Goal: Task Accomplishment & Management: Complete application form

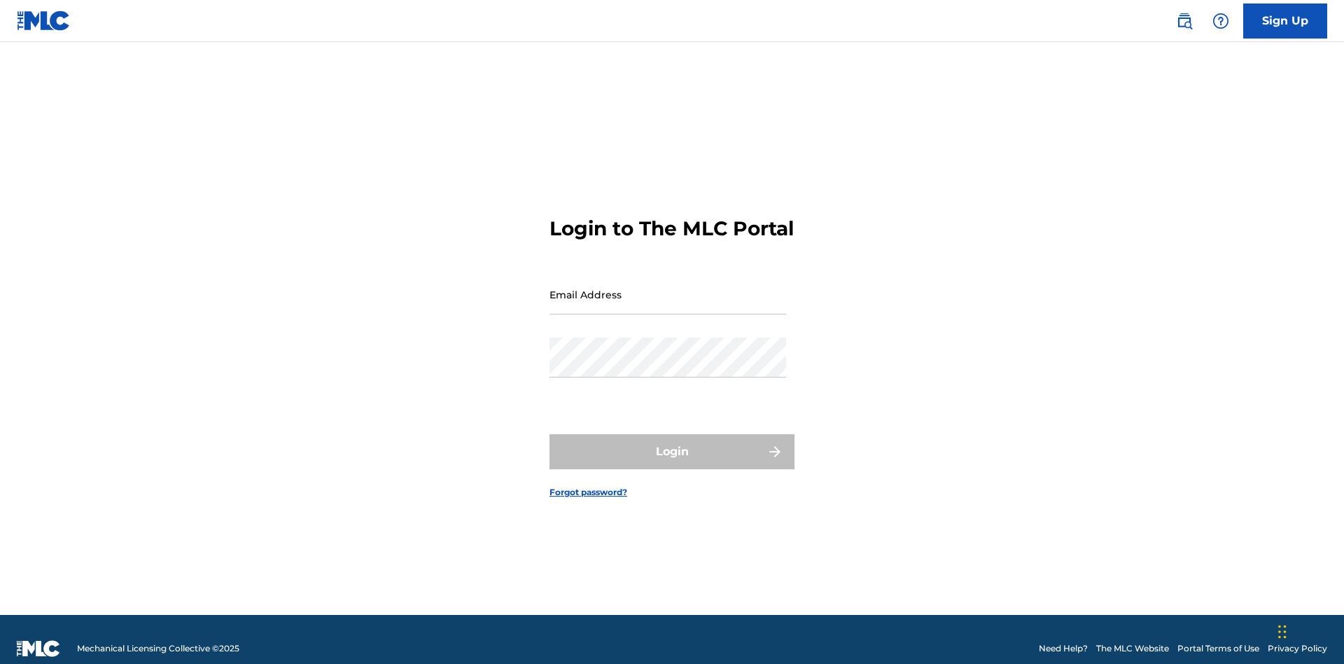
scroll to position [18, 0]
click at [668, 288] on input "Email Address" at bounding box center [668, 294] width 237 height 40
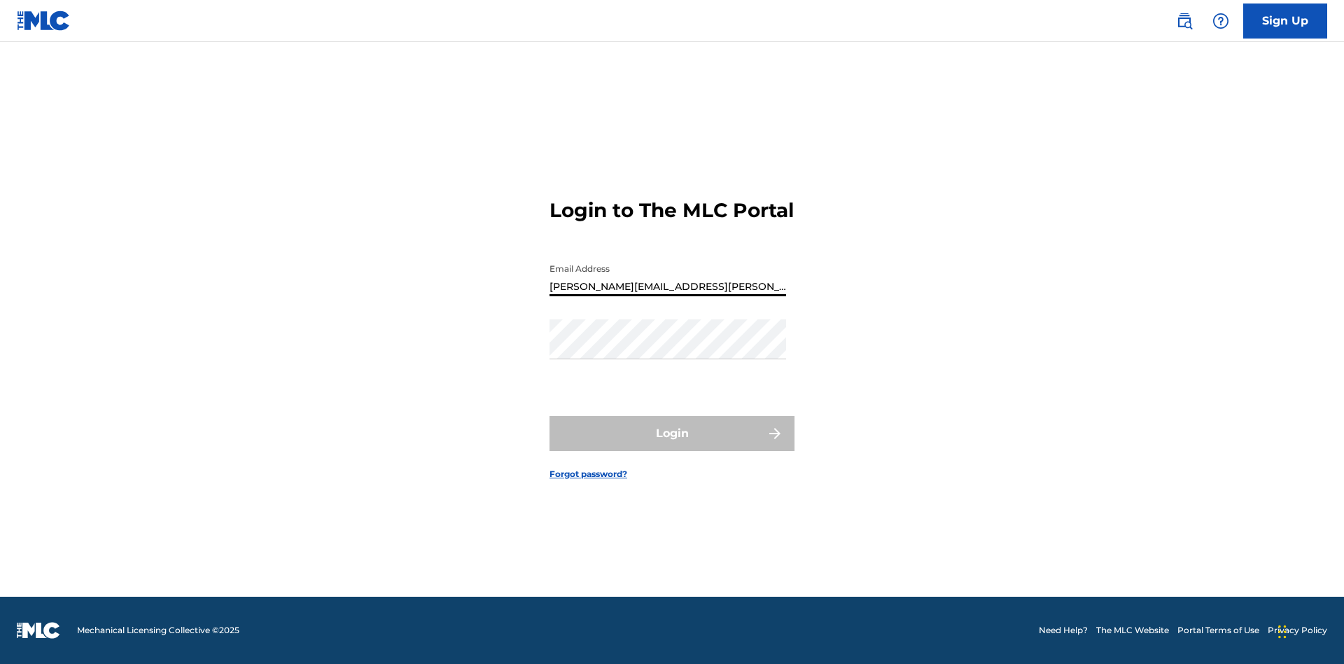
type input "Krystal.Ribble@themlc.com"
click at [672, 445] on button "Login" at bounding box center [672, 433] width 245 height 35
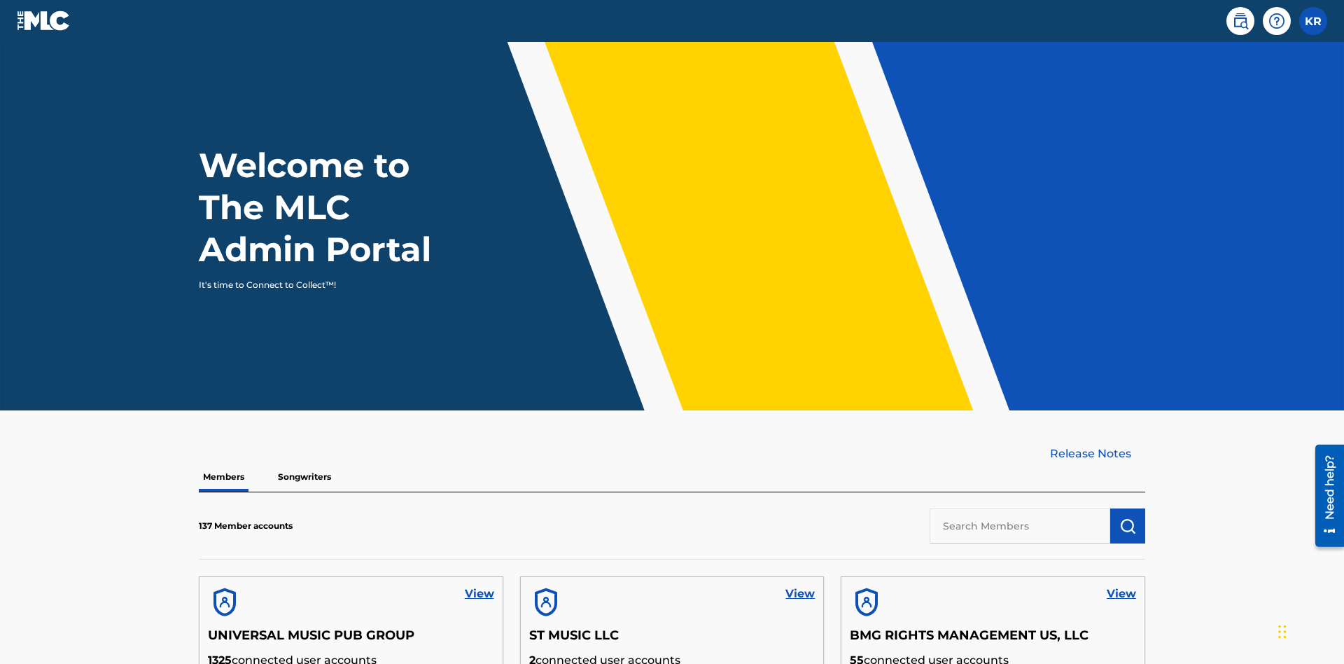
scroll to position [60, 0]
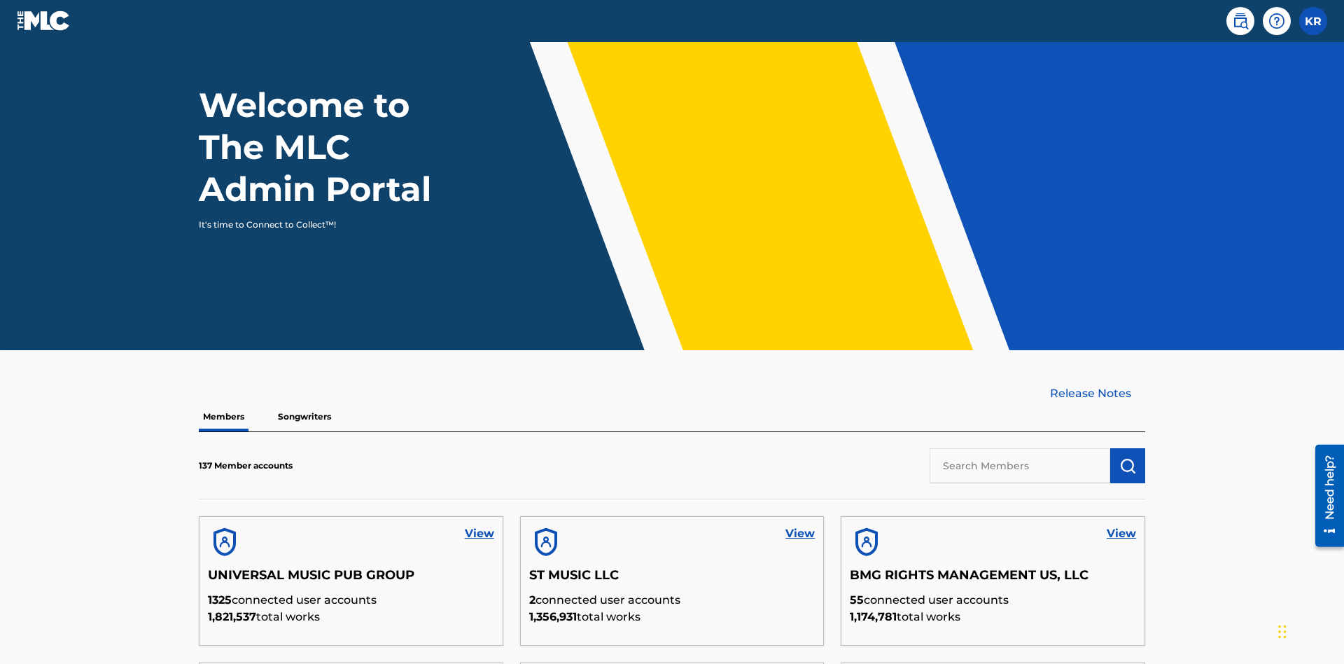
click at [1313, 20] on label at bounding box center [1313, 21] width 28 height 28
click at [1313, 21] on input "KR Krystal Ribble krystal.ribble@themlc.com Profile Log out" at bounding box center [1313, 21] width 0 height 0
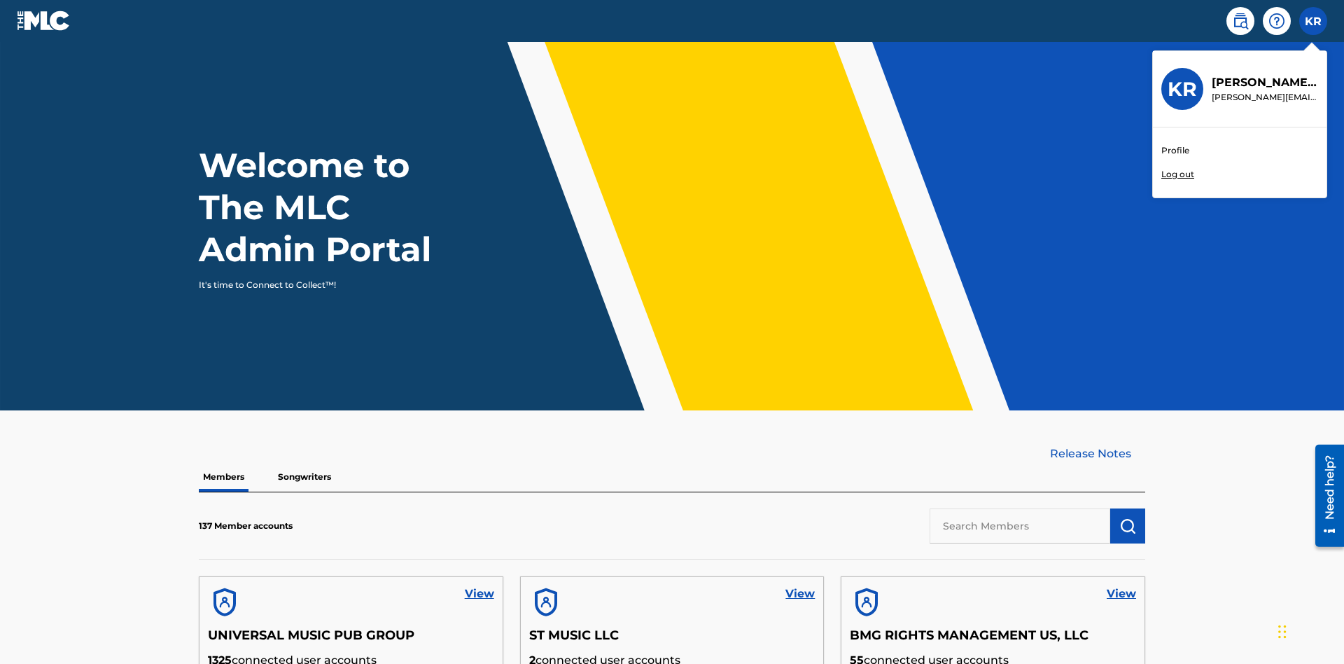
click at [1175, 151] on link "Profile" at bounding box center [1176, 150] width 28 height 13
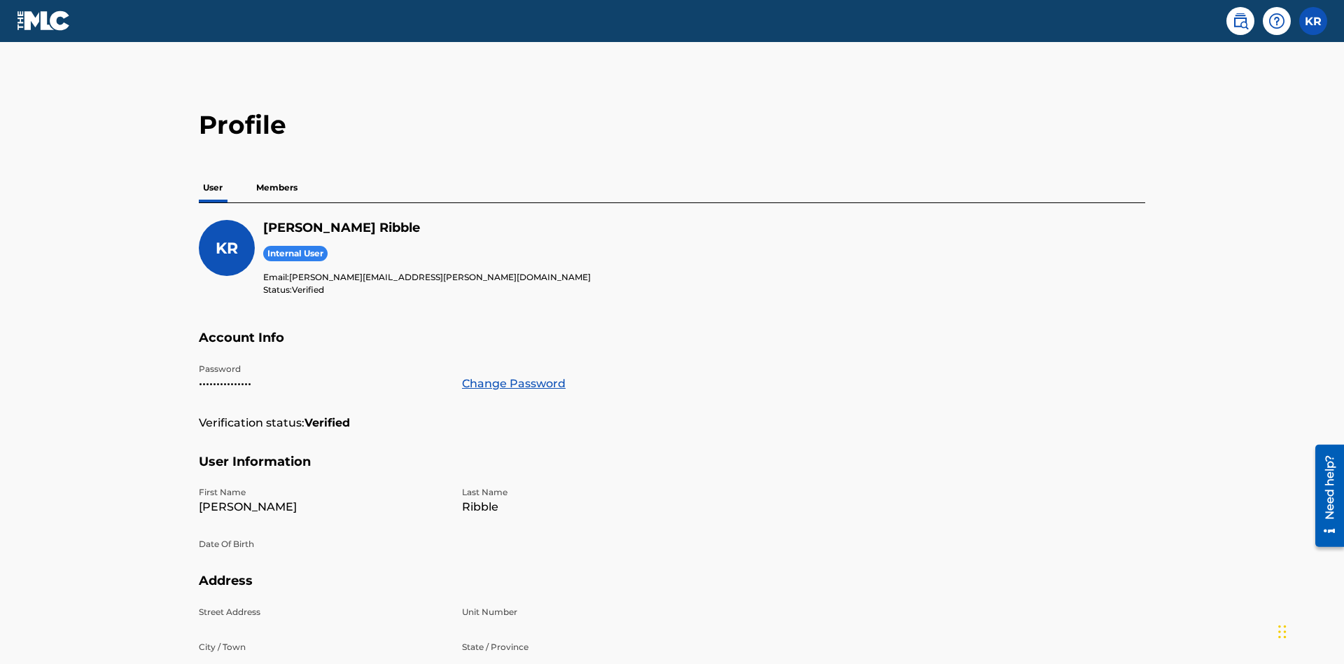
click at [277, 173] on p "Members" at bounding box center [277, 187] width 50 height 29
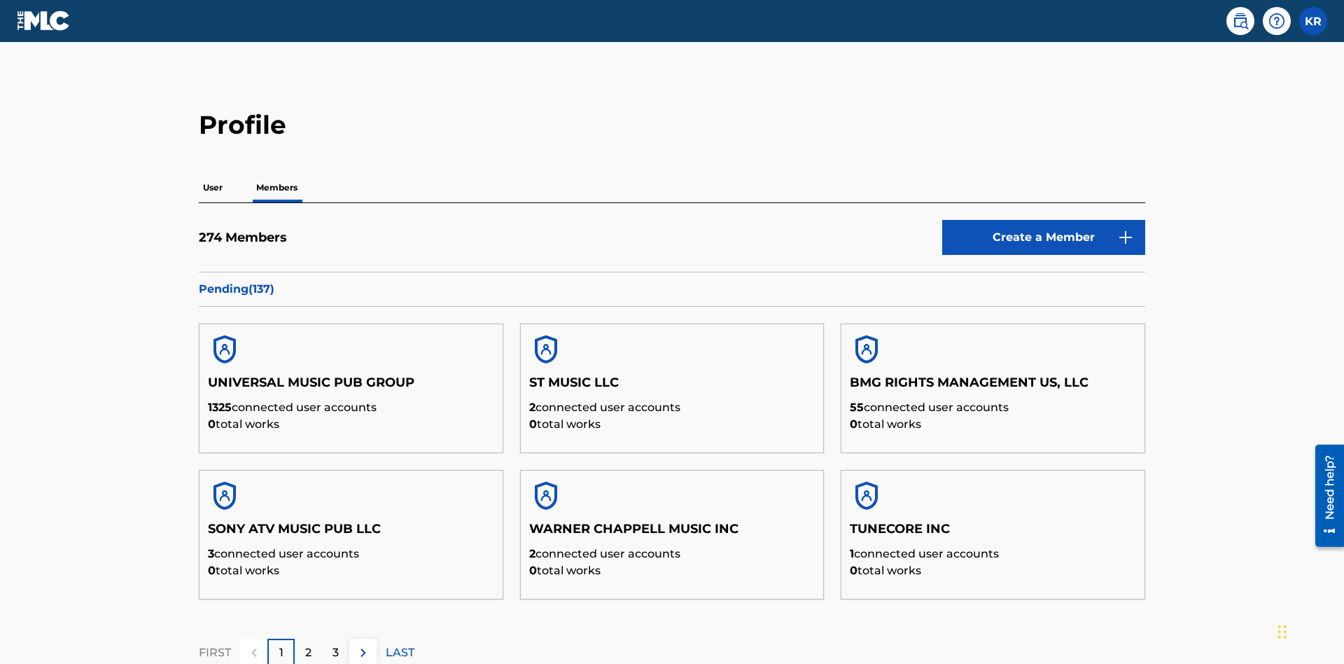
click at [1044, 220] on link "Create a Member" at bounding box center [1043, 237] width 203 height 35
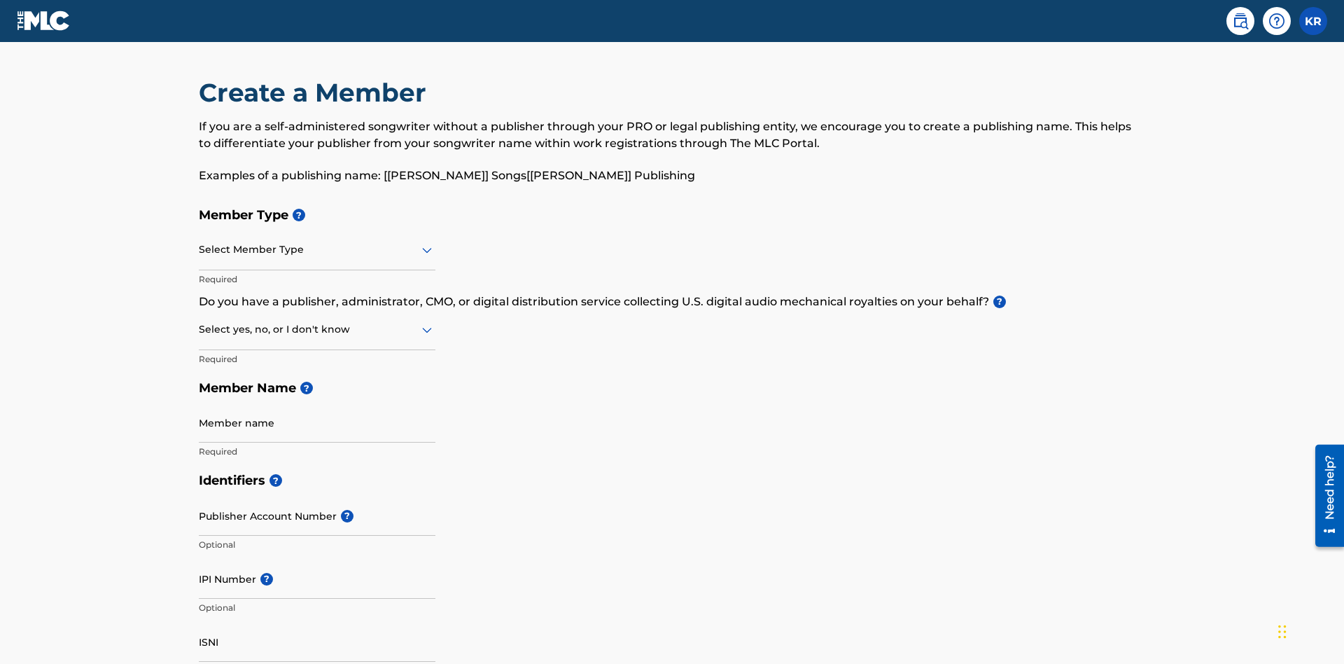
click at [200, 242] on input "text" at bounding box center [200, 249] width 3 height 15
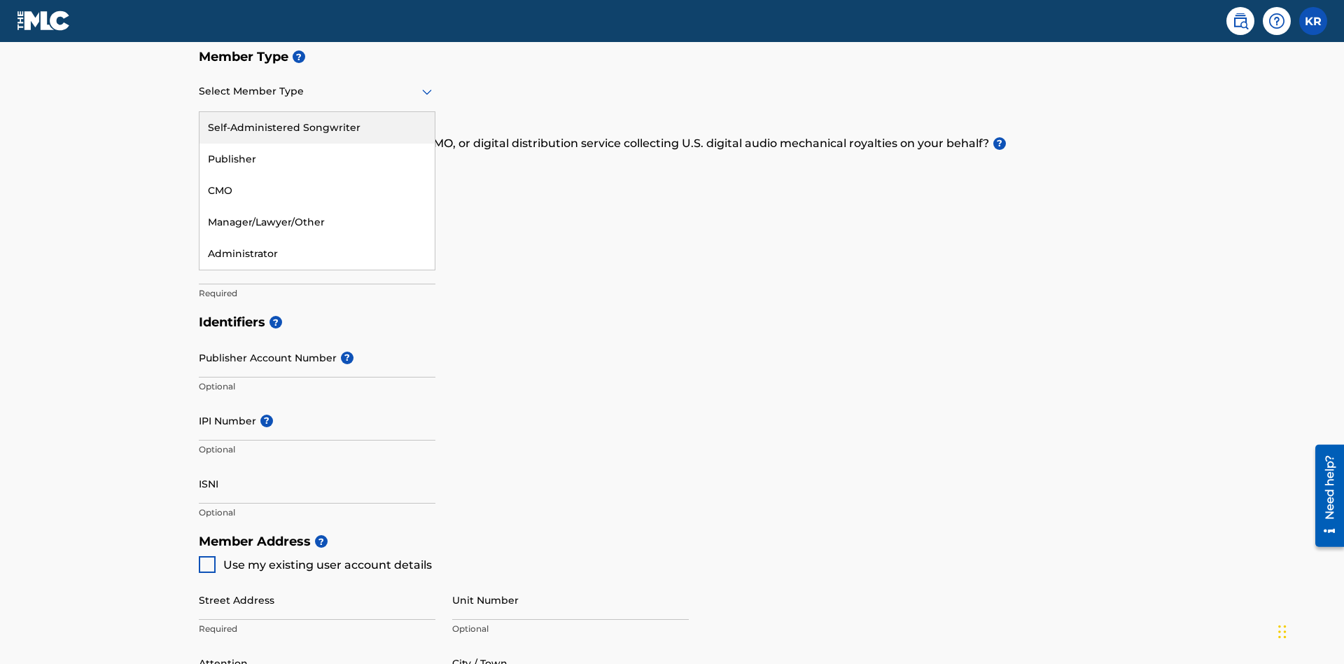
click at [317, 127] on div "Self-Administered Songwriter" at bounding box center [317, 128] width 235 height 32
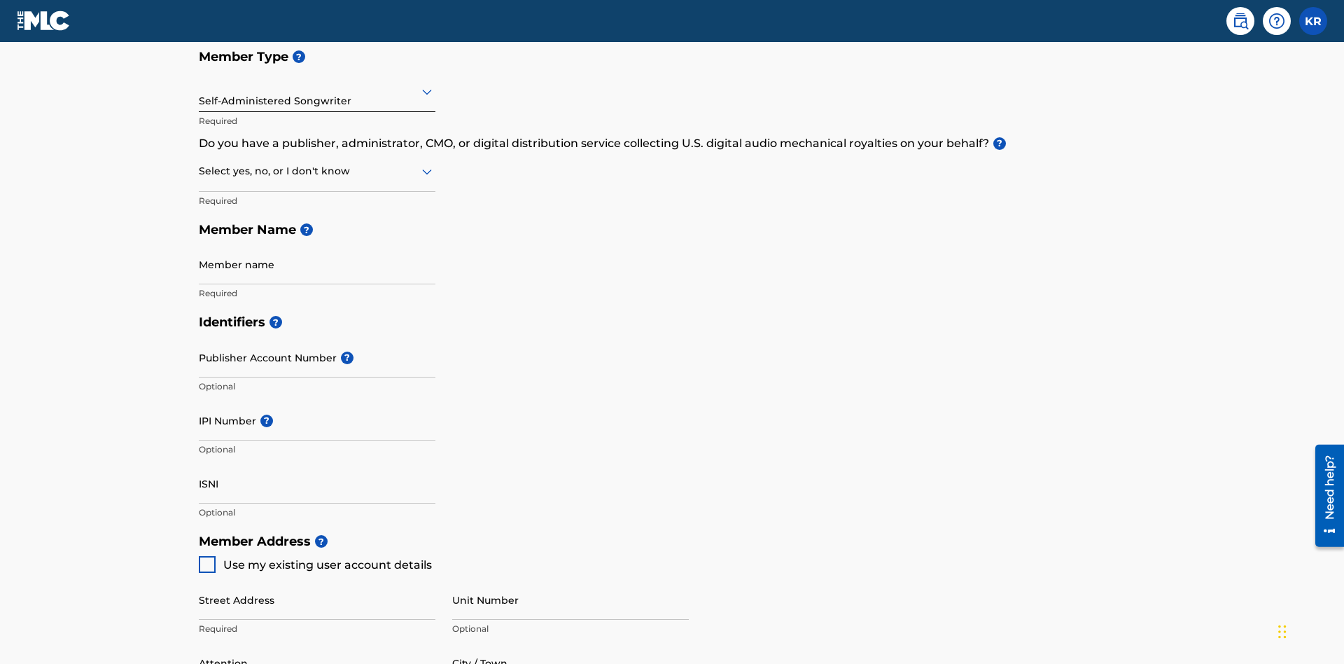
click at [200, 164] on input "text" at bounding box center [200, 171] width 3 height 15
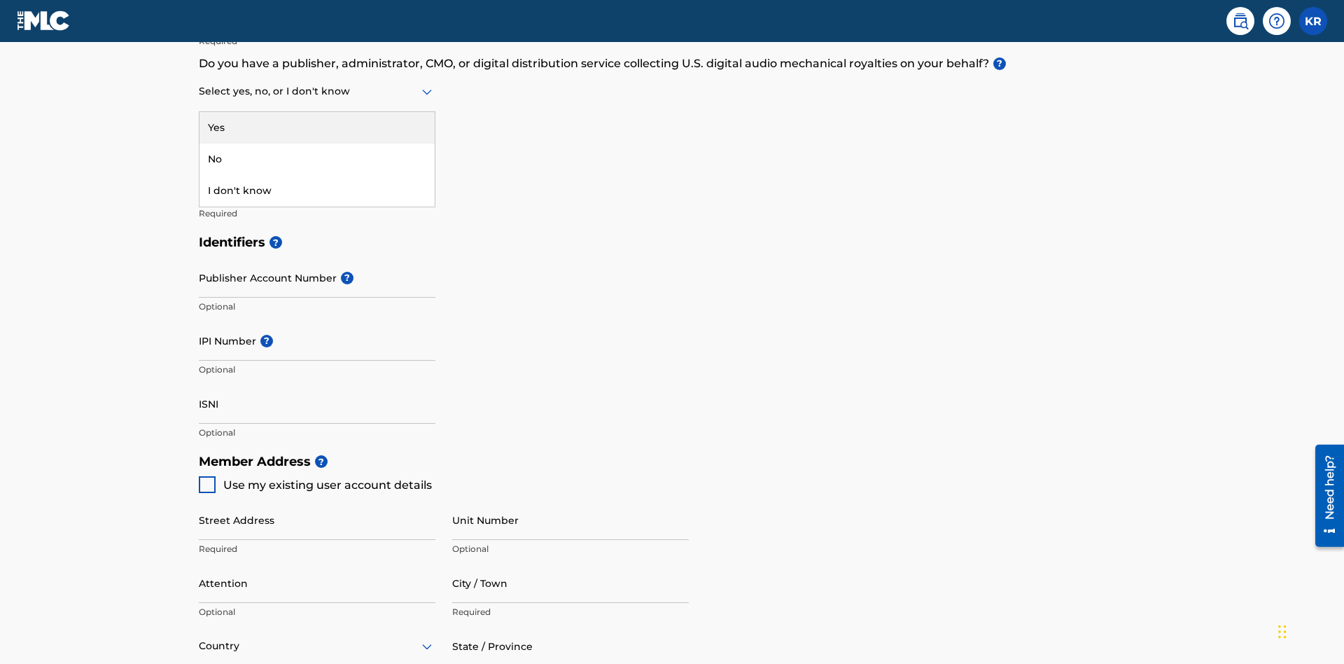
click at [317, 159] on div "No" at bounding box center [317, 160] width 235 height 32
click at [317, 165] on input "Member name" at bounding box center [317, 185] width 237 height 40
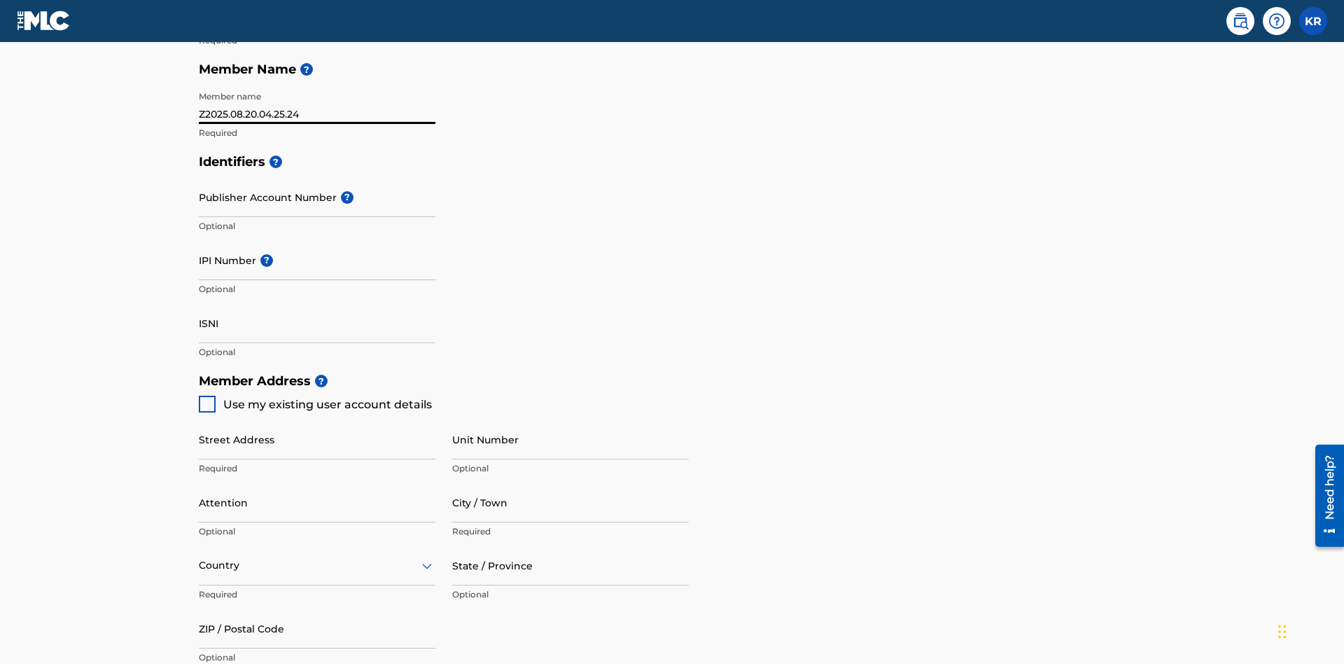
type input "Z2025.08.20.04.25.24"
click at [317, 419] on input "Street Address" at bounding box center [317, 439] width 237 height 40
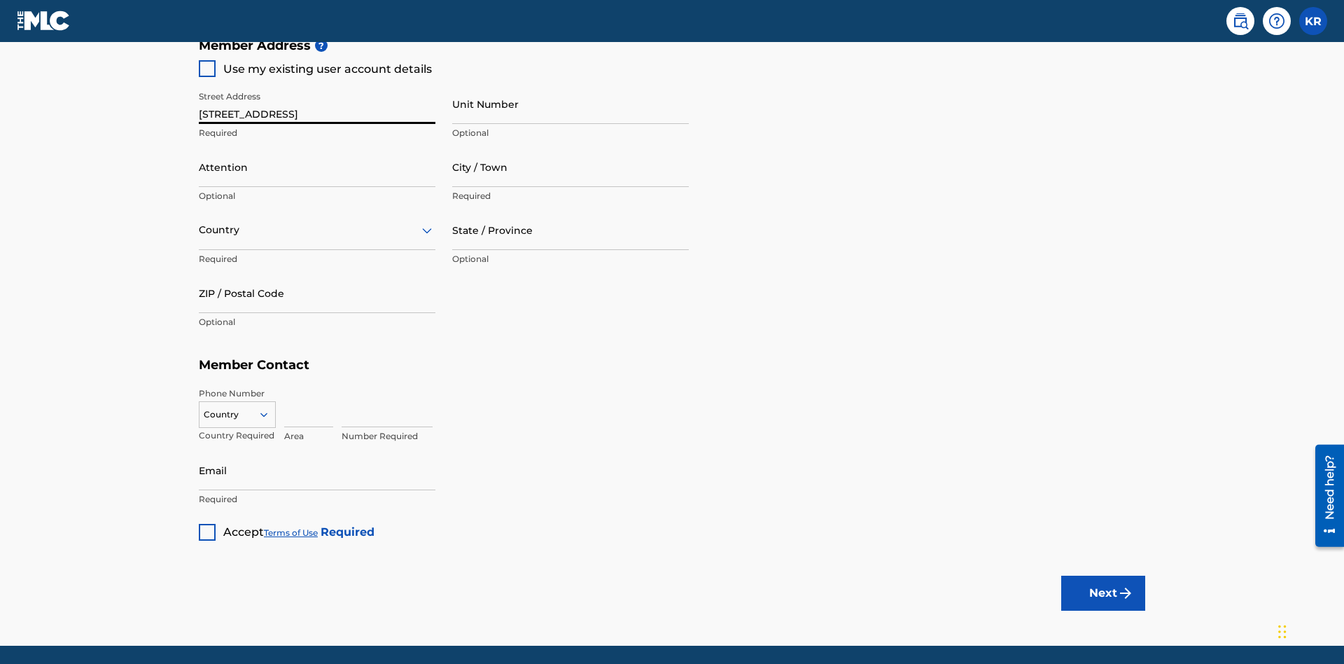
type input "123 Main St"
click at [571, 104] on input "Unit Number" at bounding box center [570, 104] width 237 height 40
type input "Unit A"
click at [317, 147] on input "Attention" at bounding box center [317, 167] width 237 height 40
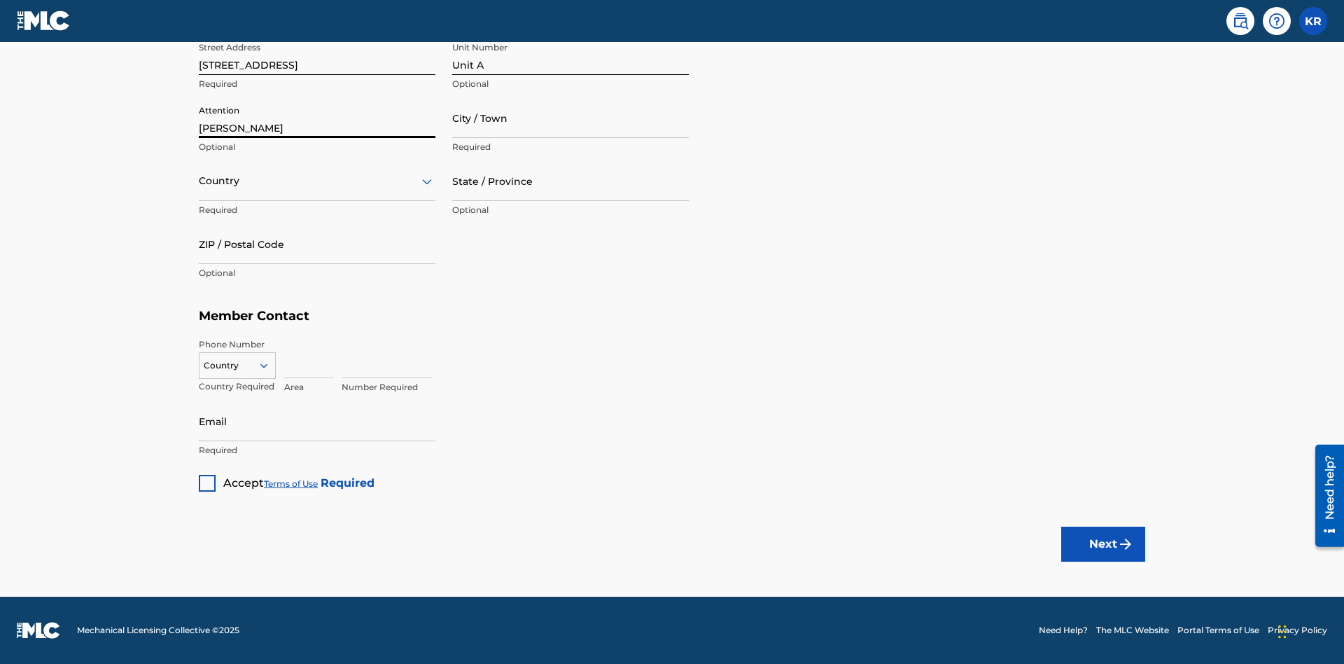
type input "Steve"
click at [571, 118] on input "City / Town" at bounding box center [570, 118] width 237 height 40
type input "London"
click at [200, 181] on input "text" at bounding box center [200, 181] width 3 height 15
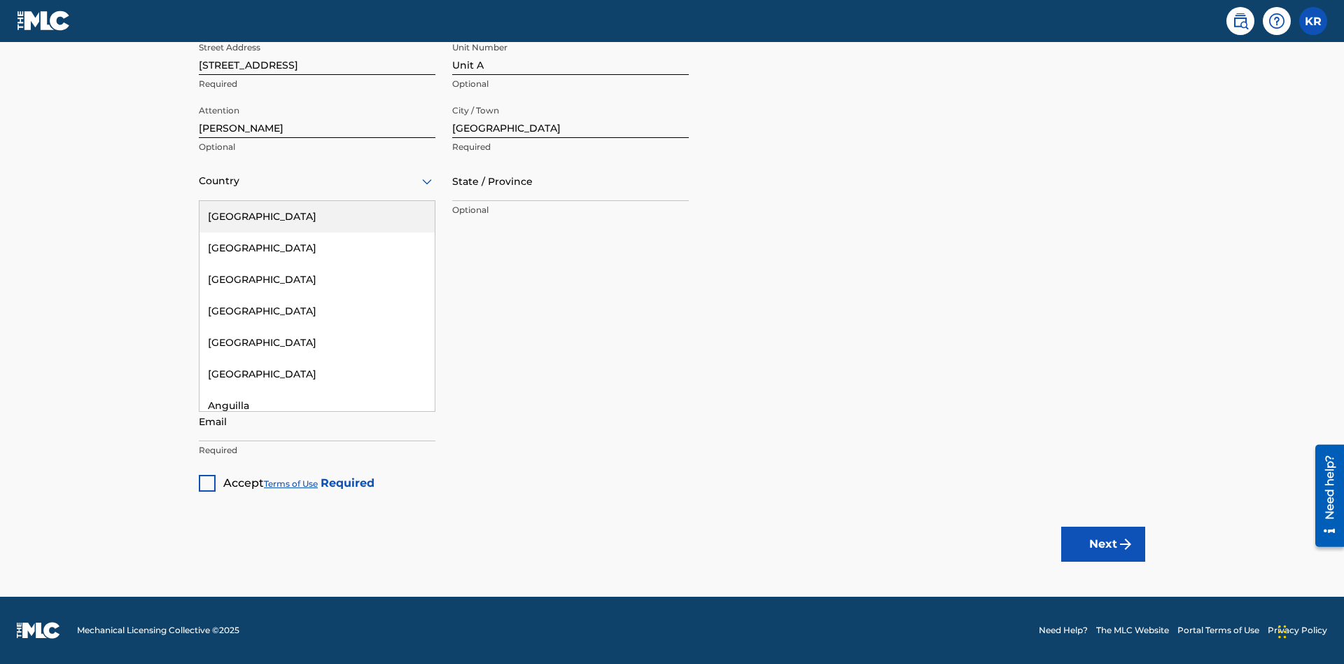
click at [317, 216] on div "United States" at bounding box center [317, 217] width 235 height 32
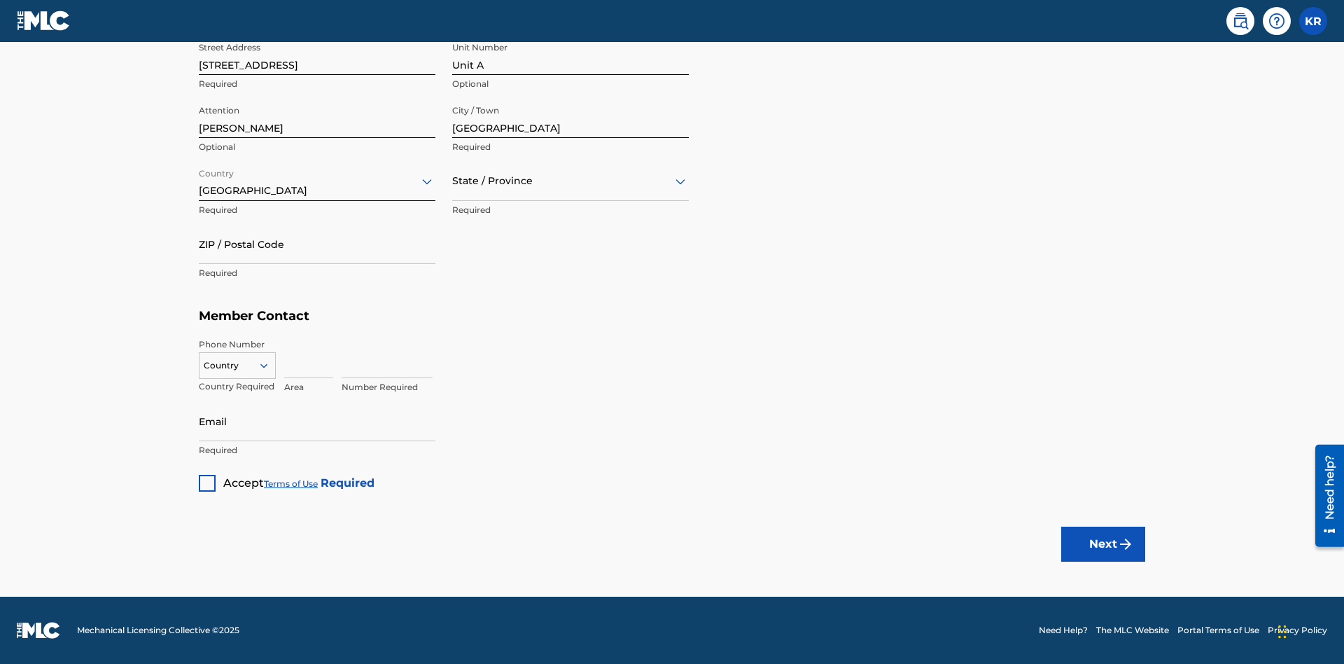
click at [453, 181] on input "text" at bounding box center [453, 181] width 3 height 15
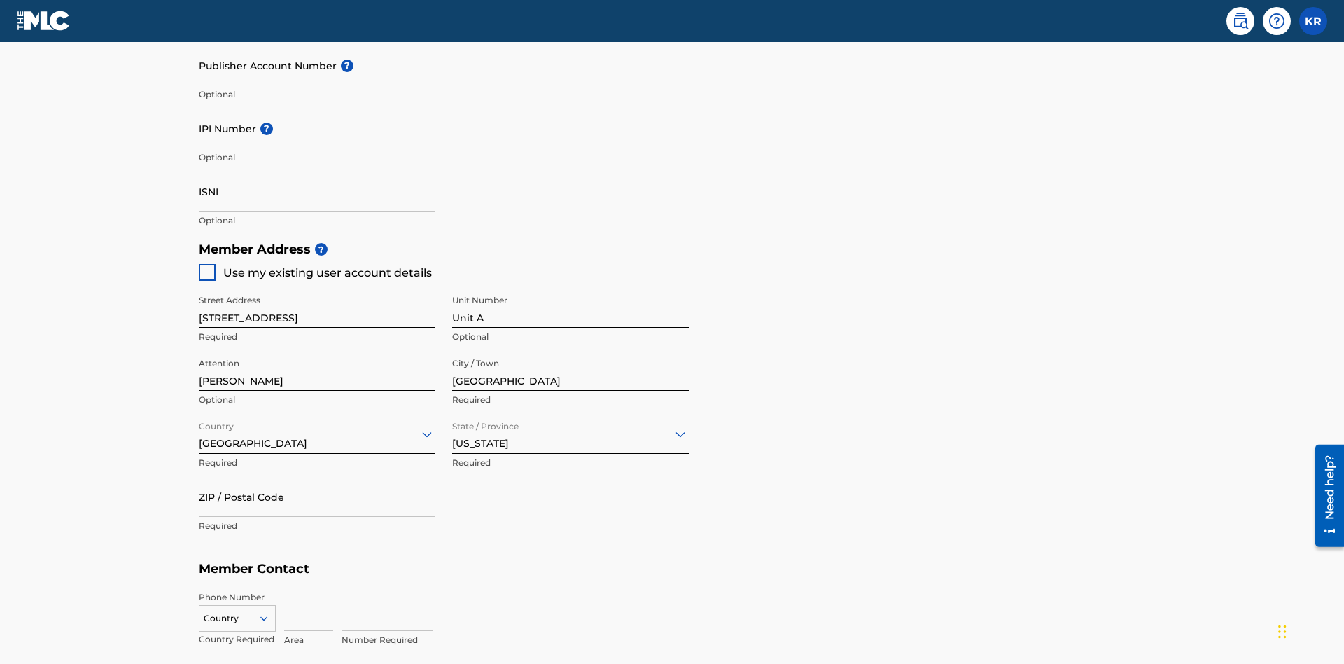
click at [317, 477] on input "ZIP / Postal Code" at bounding box center [317, 497] width 237 height 40
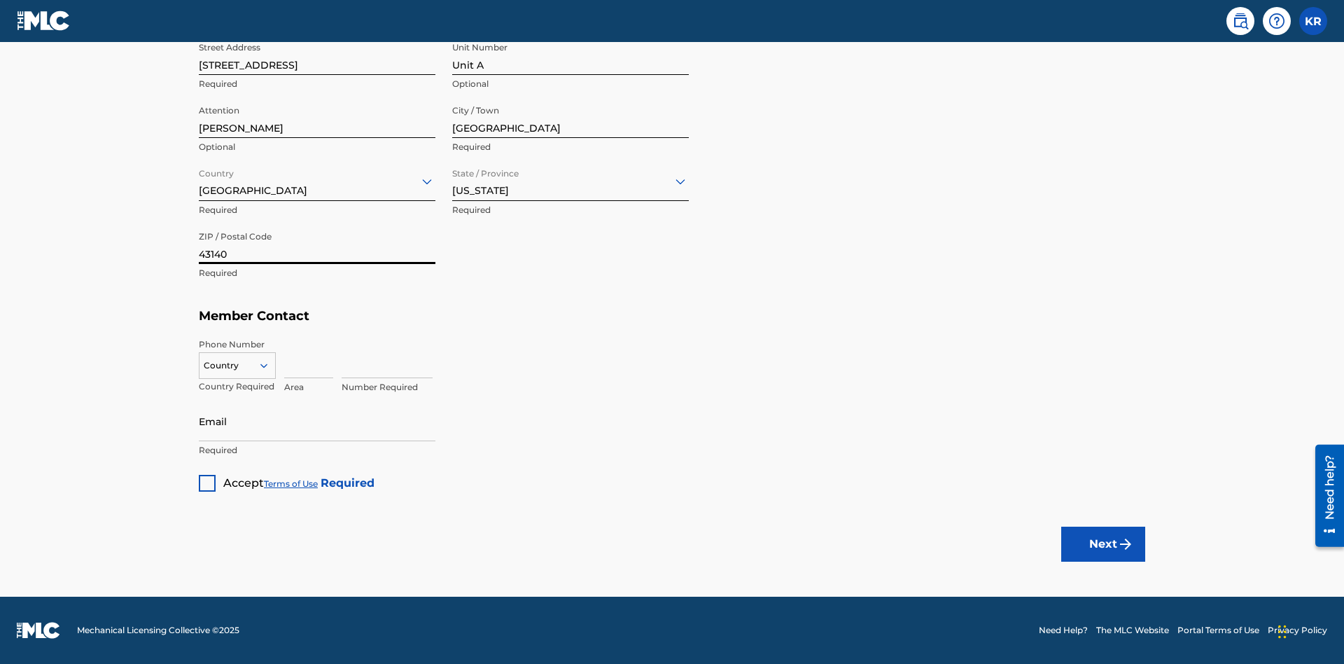
type input "43140"
click at [270, 365] on icon at bounding box center [264, 365] width 13 height 13
click at [237, 387] on div "US, CA +1" at bounding box center [238, 400] width 76 height 55
click at [309, 358] on input at bounding box center [308, 358] width 49 height 40
type input "740"
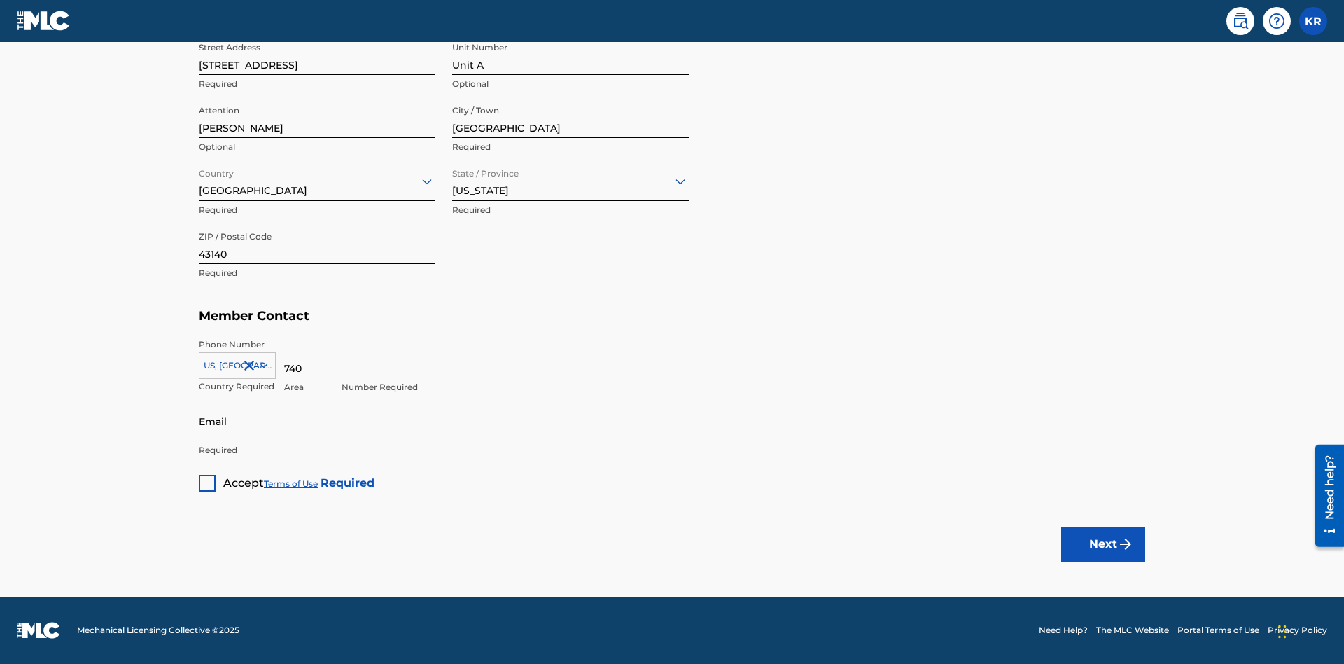
click at [387, 358] on input at bounding box center [387, 358] width 91 height 40
type input "8675309"
click at [317, 421] on input "Email" at bounding box center [317, 421] width 237 height 40
type input "SteveMiller@email.com"
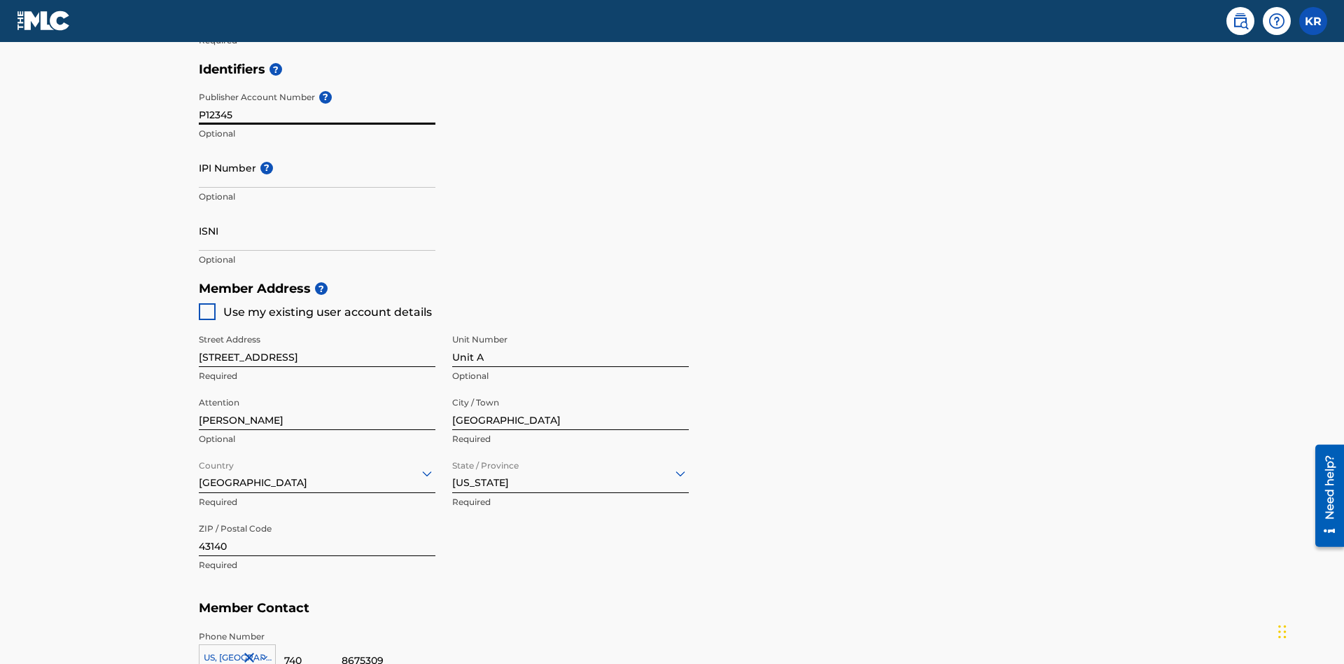
type input "P12345"
click at [317, 148] on input "IPI Number ?" at bounding box center [317, 168] width 237 height 40
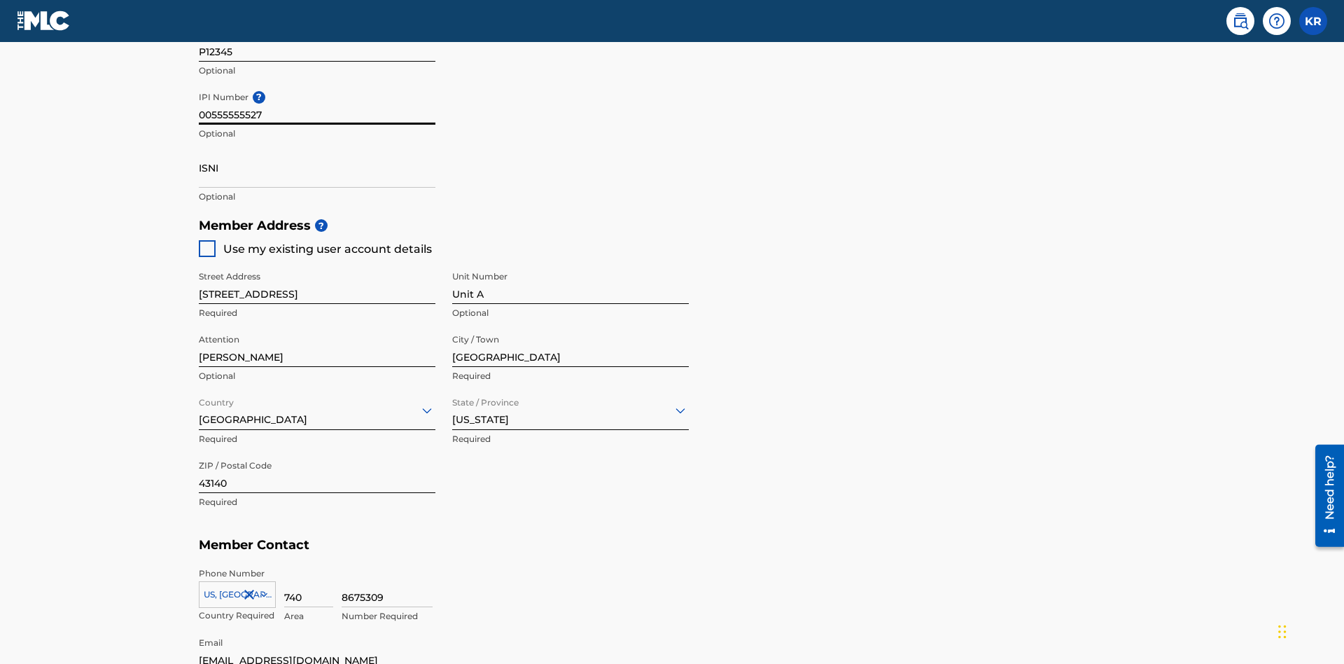
type input "00555555527"
click at [317, 148] on input "ISNI" at bounding box center [317, 168] width 237 height 40
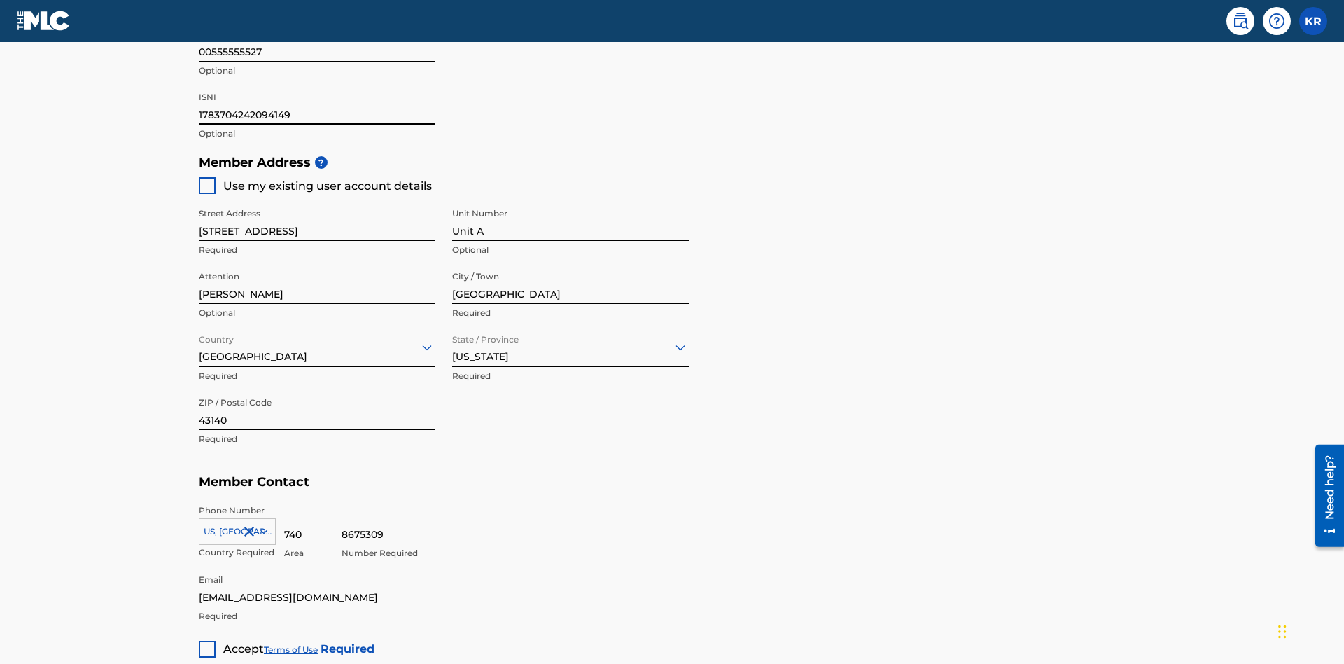
type input "1783704242094149"
click at [207, 641] on div at bounding box center [207, 649] width 17 height 17
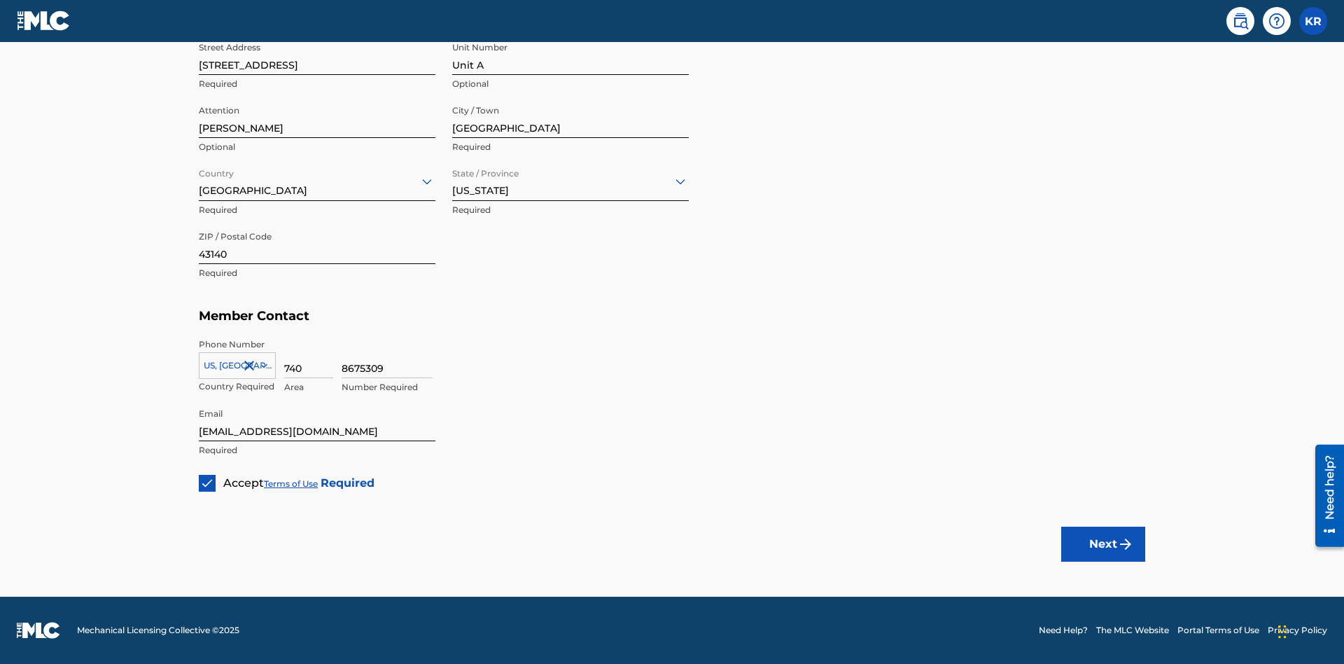
click at [1103, 543] on button "Next" at bounding box center [1103, 543] width 84 height 35
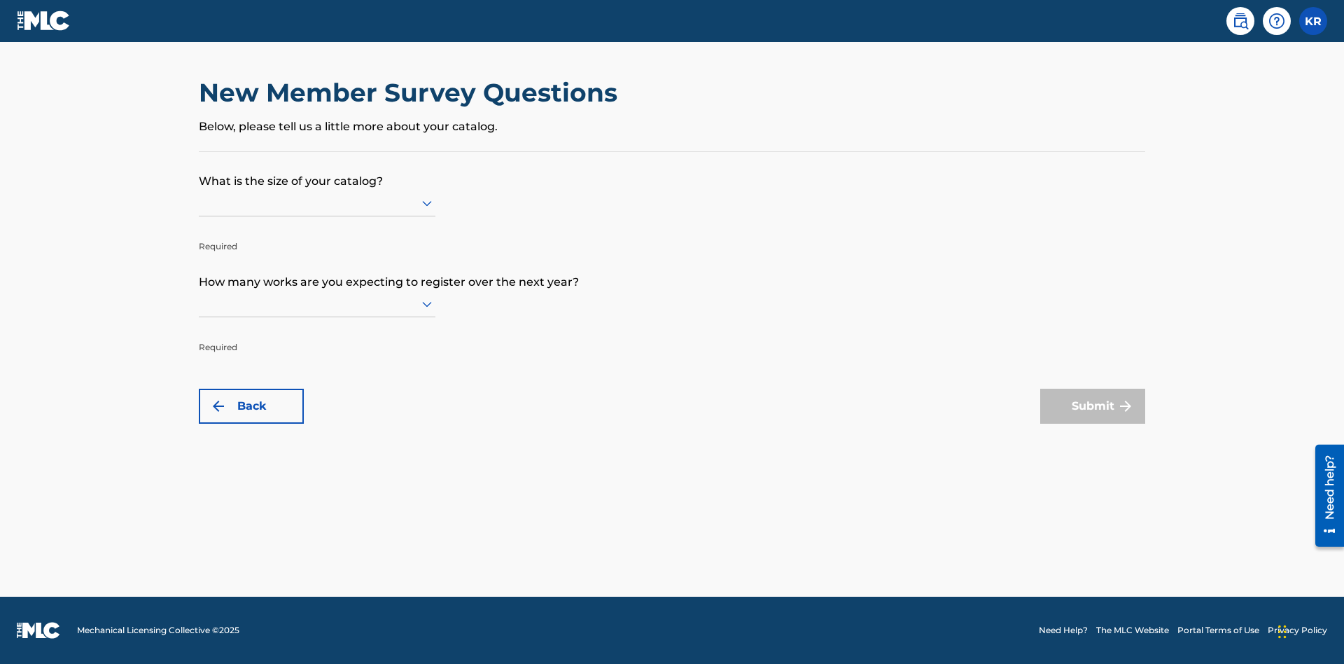
click at [200, 202] on input "text" at bounding box center [200, 202] width 3 height 15
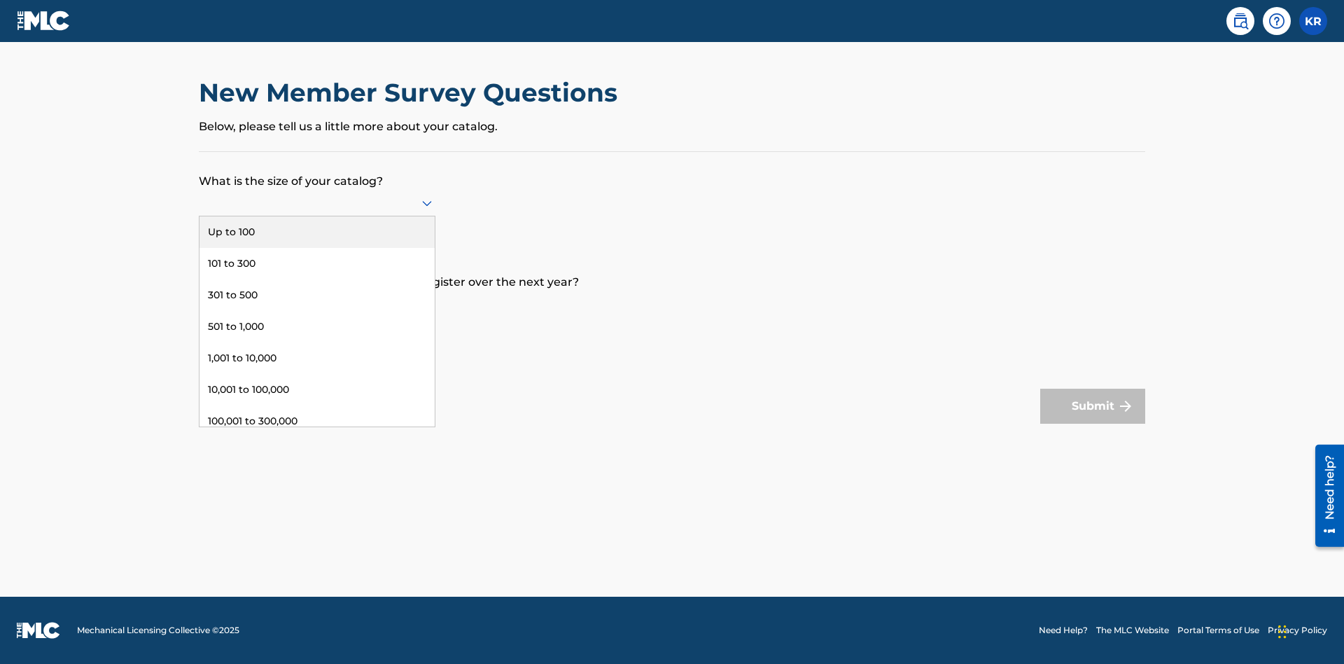
click at [317, 263] on div "101 to 300" at bounding box center [317, 264] width 235 height 32
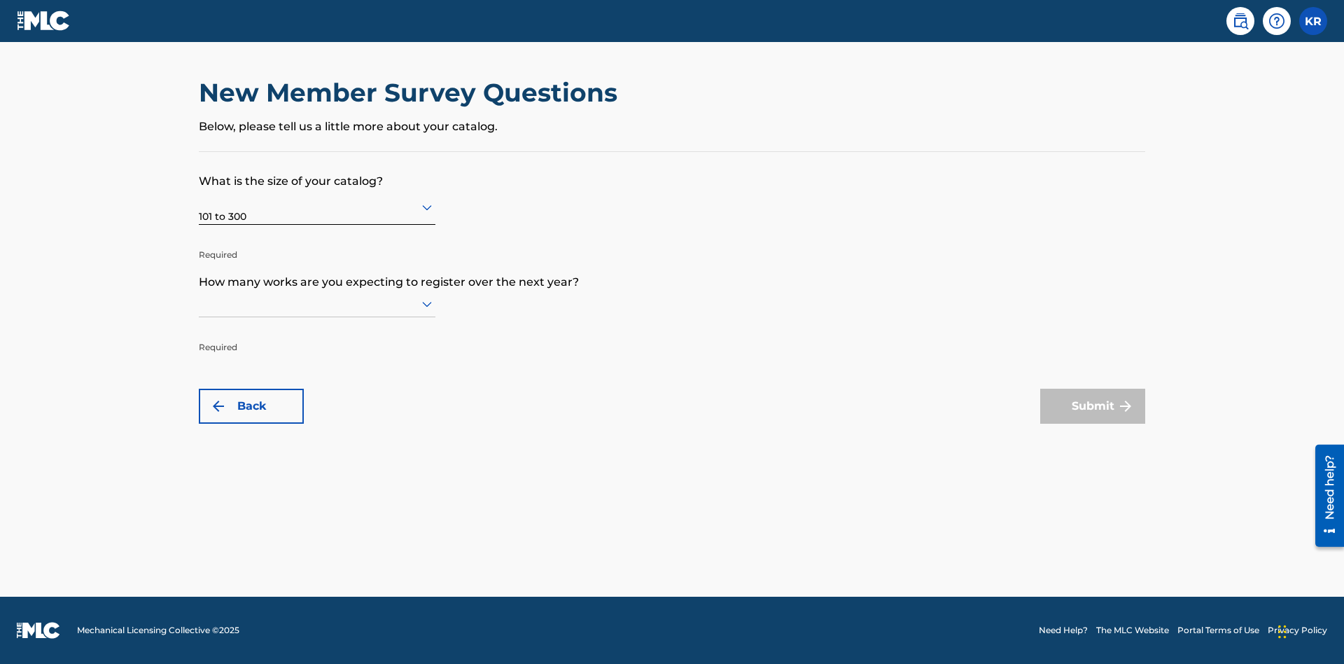
click at [200, 303] on input "text" at bounding box center [200, 303] width 3 height 15
click at [317, 522] on div "100,001 to 300,000" at bounding box center [317, 522] width 235 height 32
